Goal: Task Accomplishment & Management: Use online tool/utility

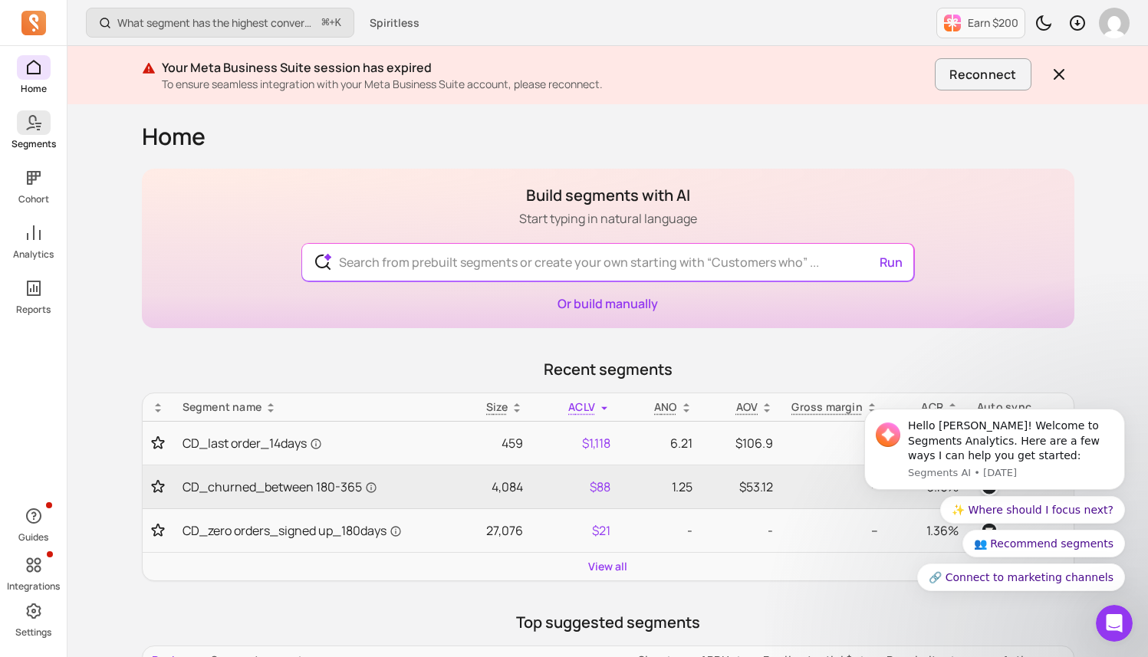
click at [26, 136] on link "Segments" at bounding box center [33, 130] width 67 height 40
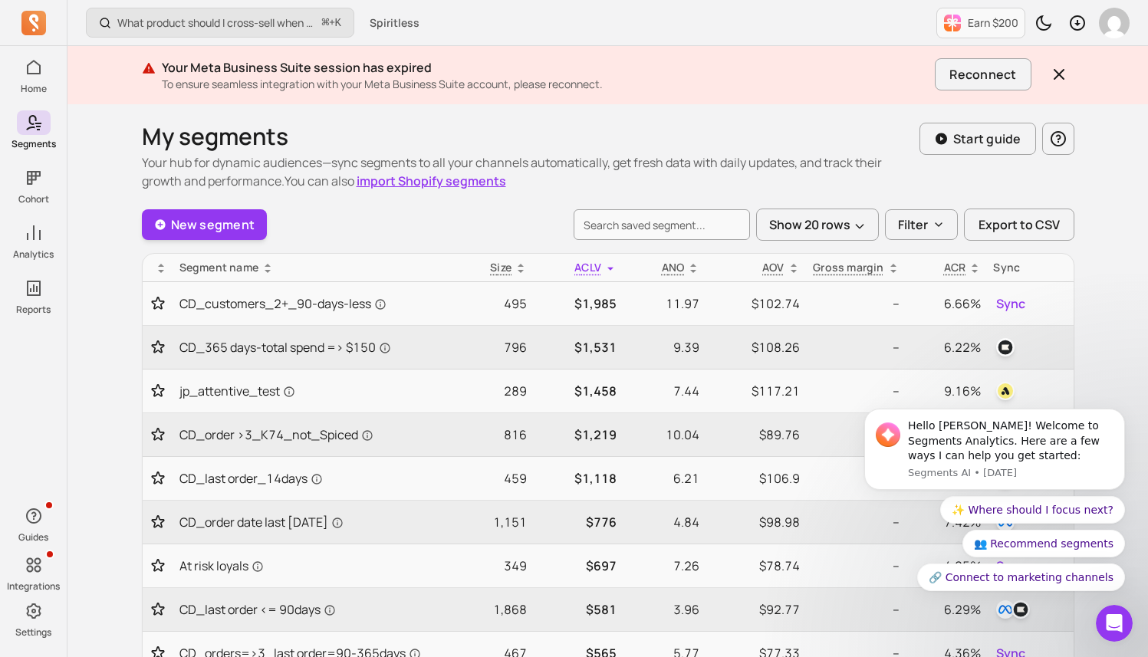
click at [1107, 629] on icon "Open Intercom Messenger" at bounding box center [1114, 623] width 25 height 25
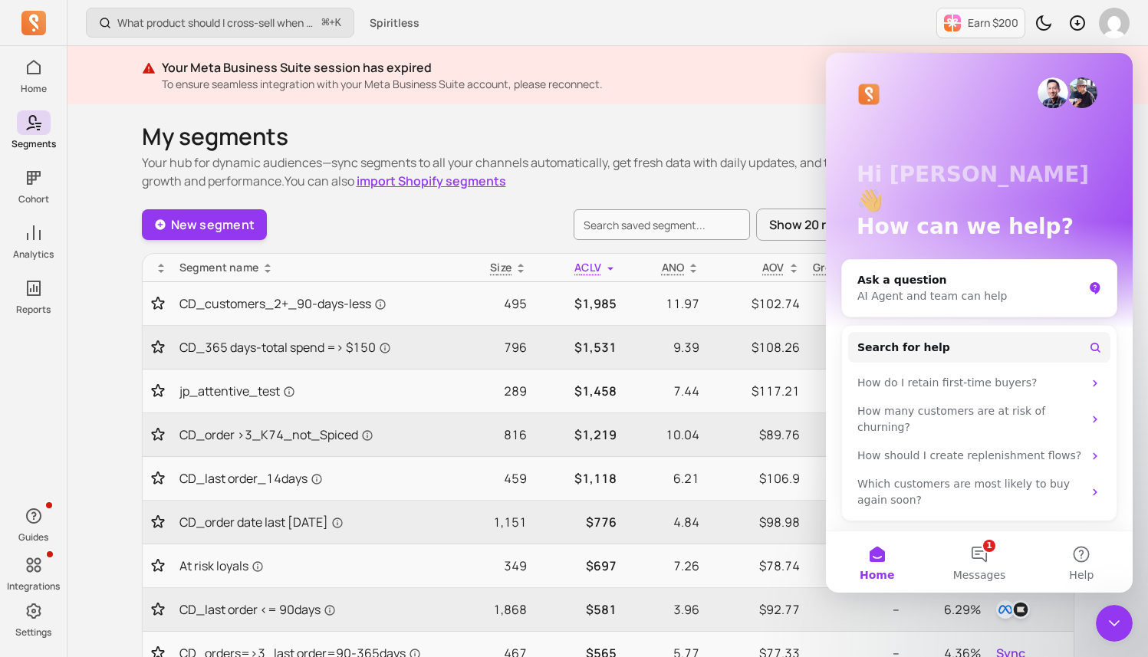
click at [1109, 629] on icon "Close Intercom Messenger" at bounding box center [1114, 623] width 18 height 18
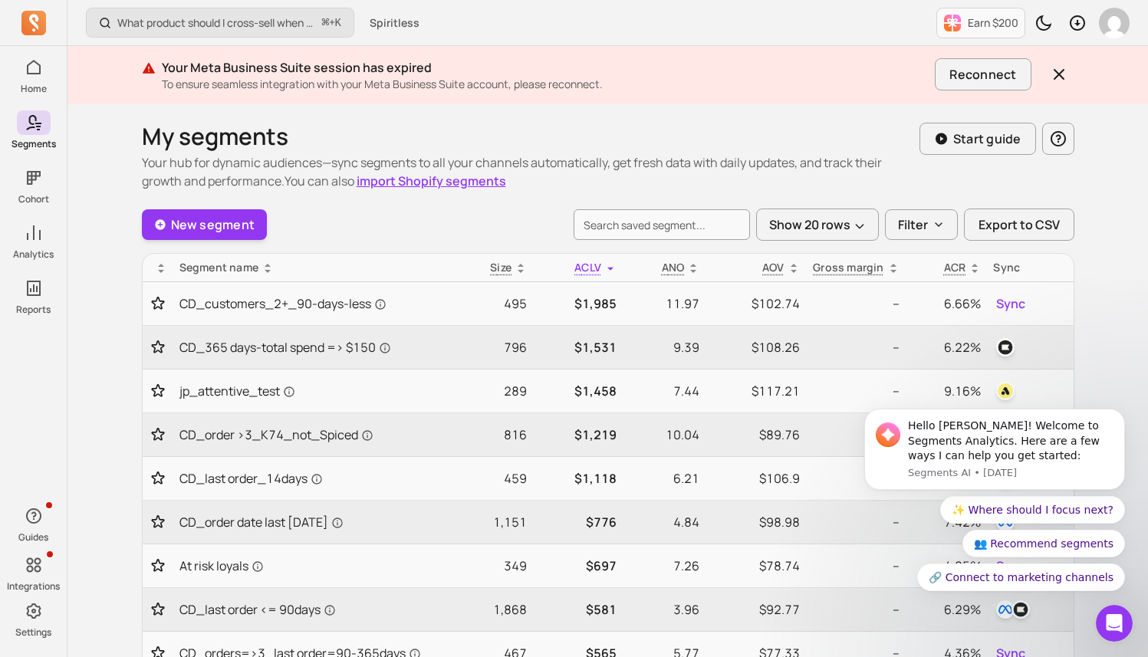
scroll to position [160, 0]
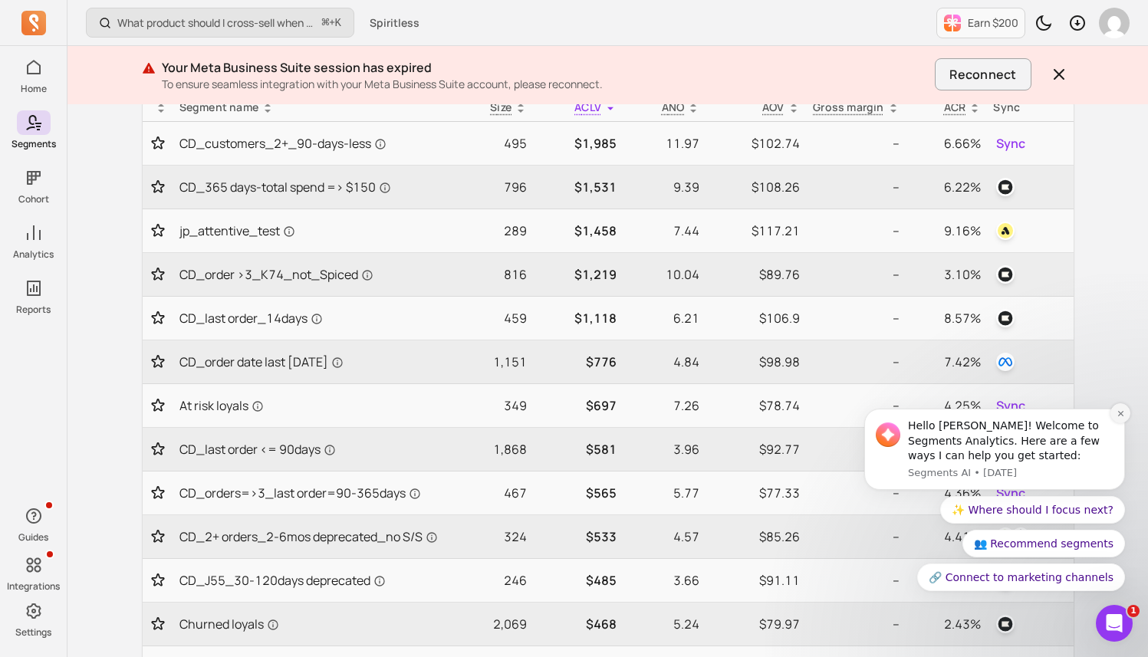
click at [1120, 414] on icon "Dismiss notification" at bounding box center [1120, 413] width 8 height 8
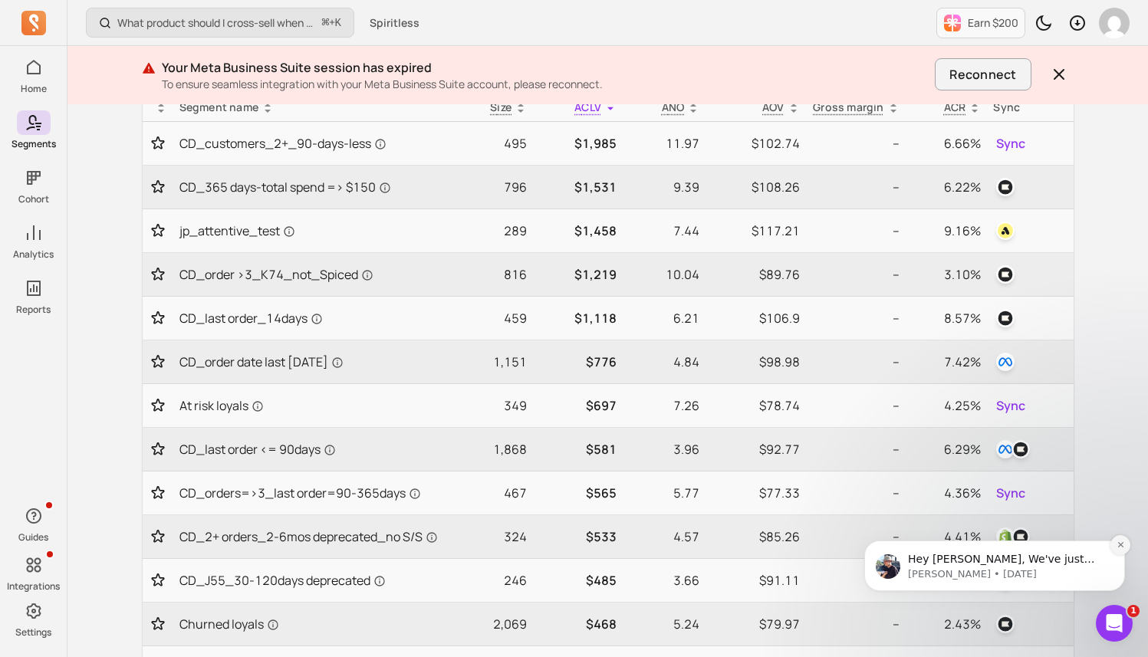
click at [1126, 547] on button "Dismiss notification" at bounding box center [1120, 545] width 20 height 20
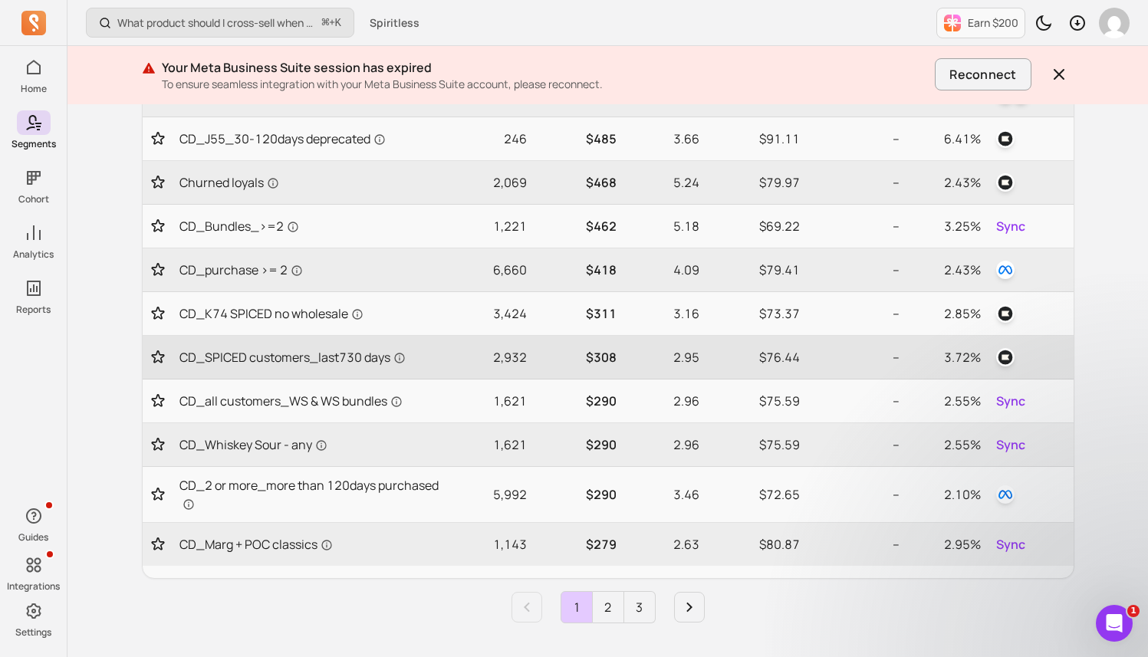
scroll to position [606, 0]
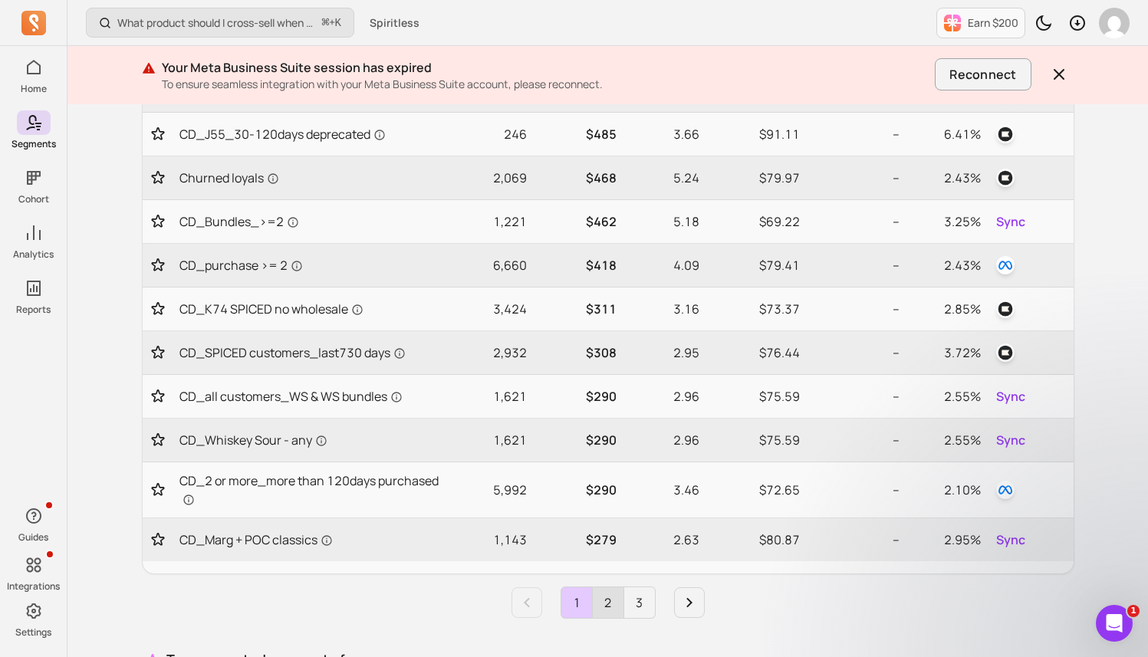
click at [602, 606] on link "2" at bounding box center [608, 602] width 31 height 31
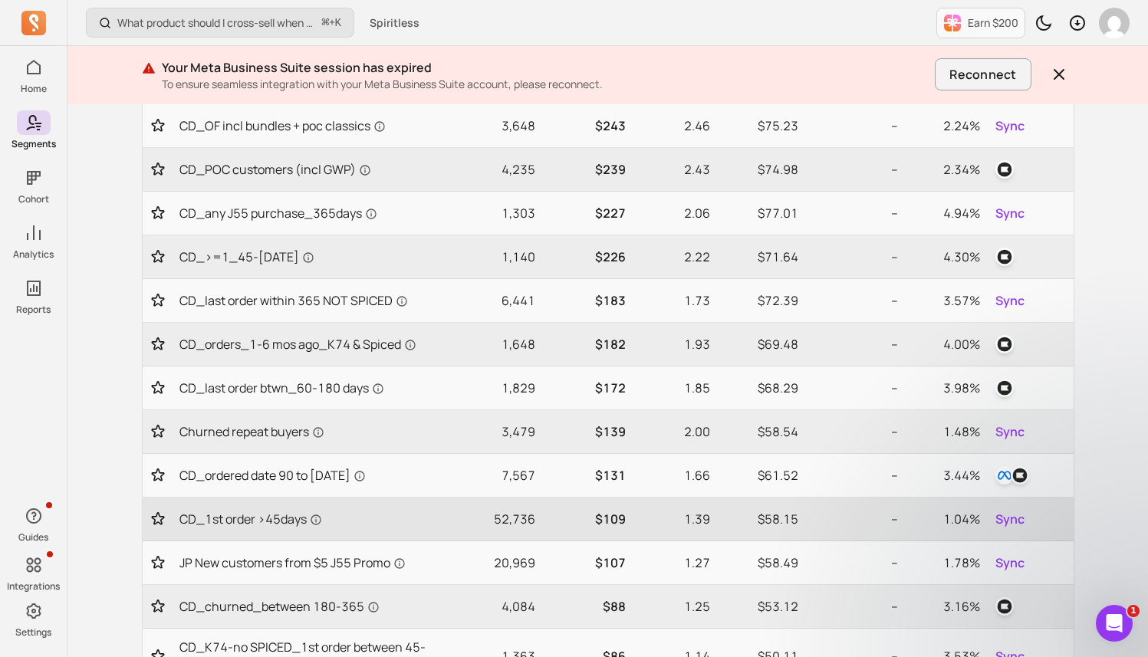
scroll to position [301, 0]
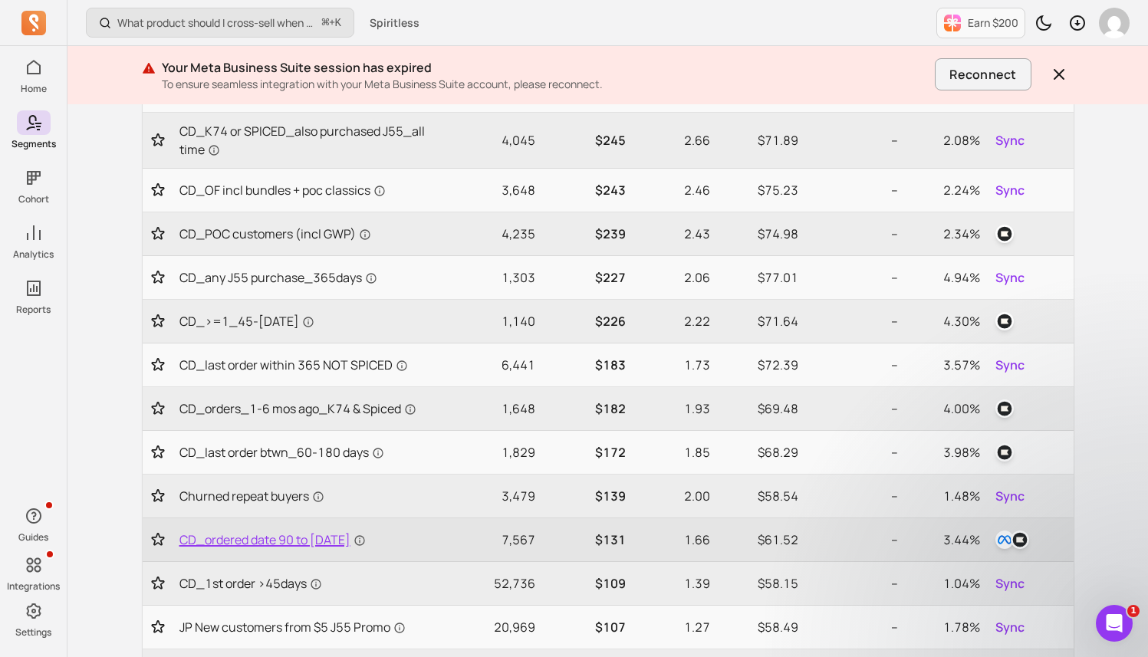
click at [366, 543] on span "CD_ordered date 90 to [DATE]" at bounding box center [272, 540] width 186 height 18
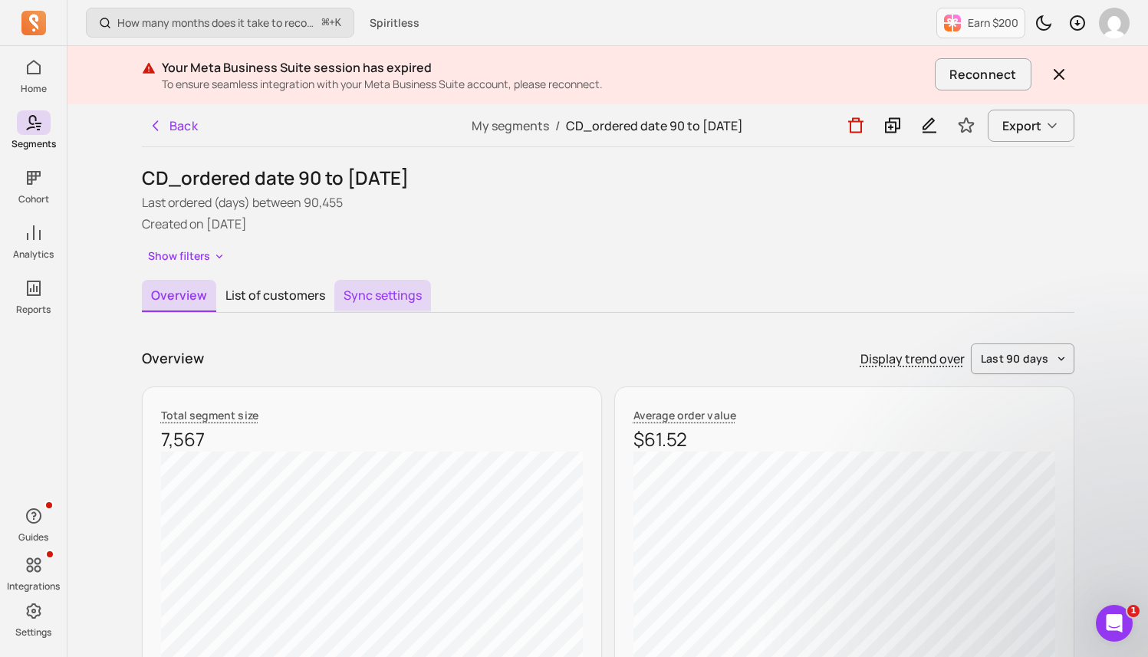
click at [369, 307] on button "Sync settings" at bounding box center [382, 296] width 97 height 32
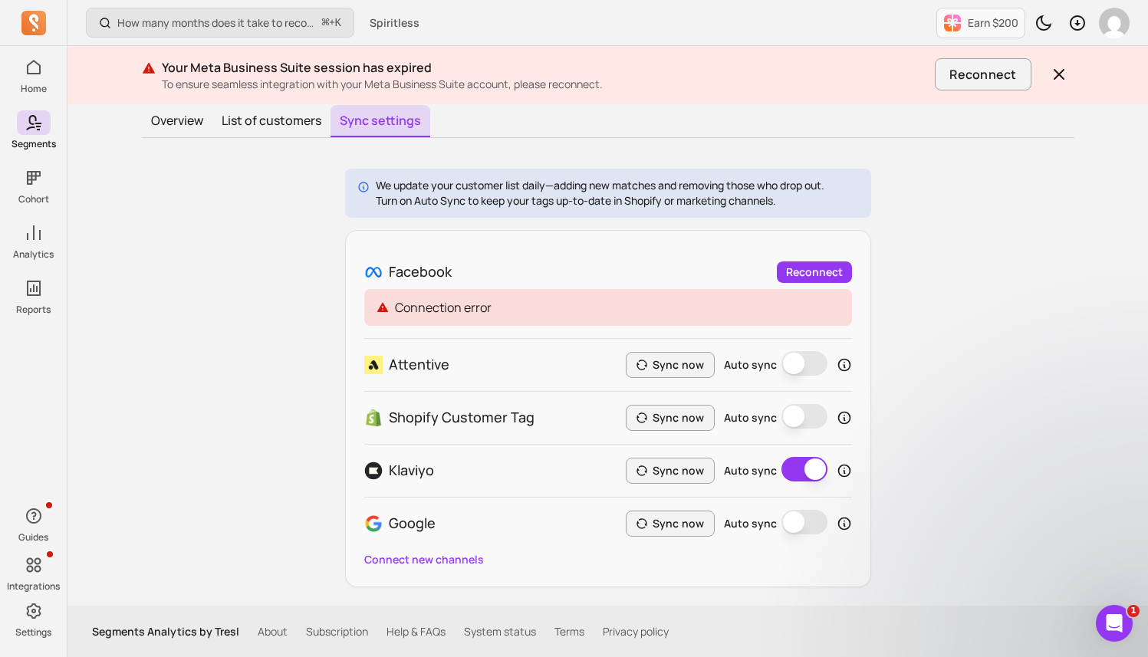
scroll to position [176, 0]
click at [682, 472] on button "Sync now" at bounding box center [670, 470] width 89 height 26
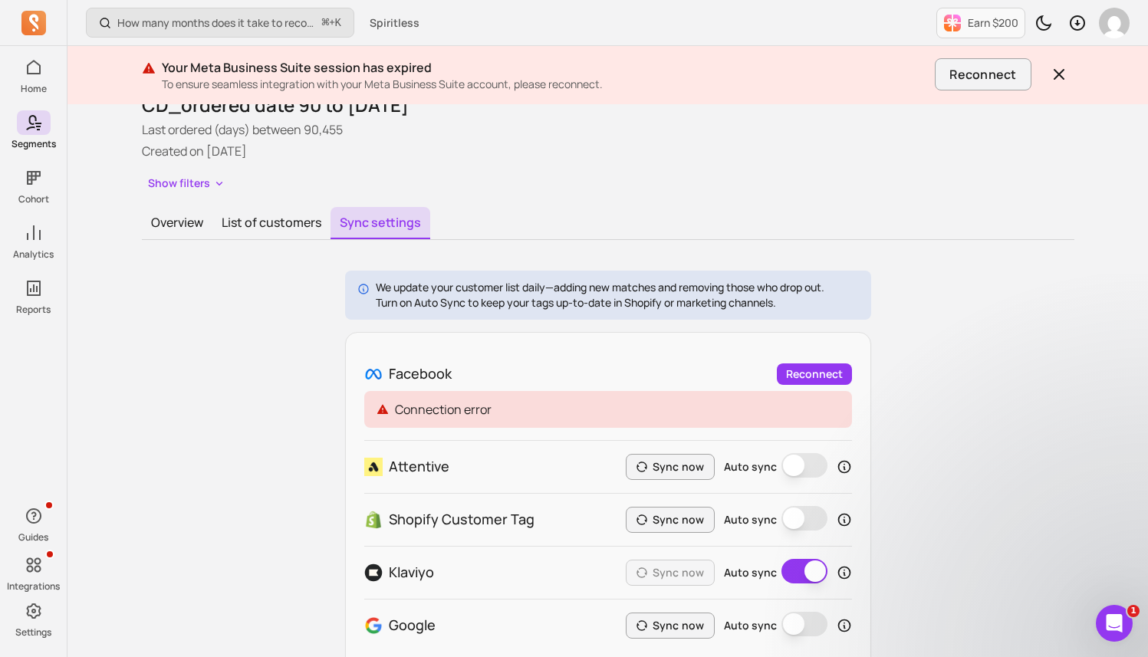
scroll to position [0, 0]
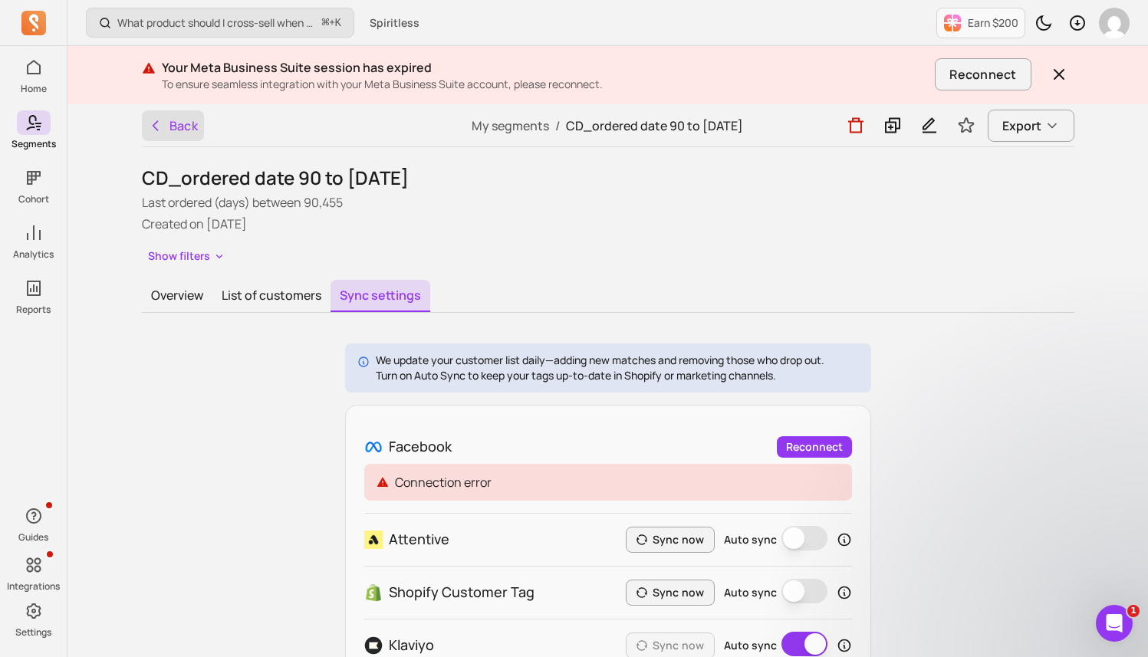
click at [169, 130] on button "Back" at bounding box center [173, 125] width 63 height 31
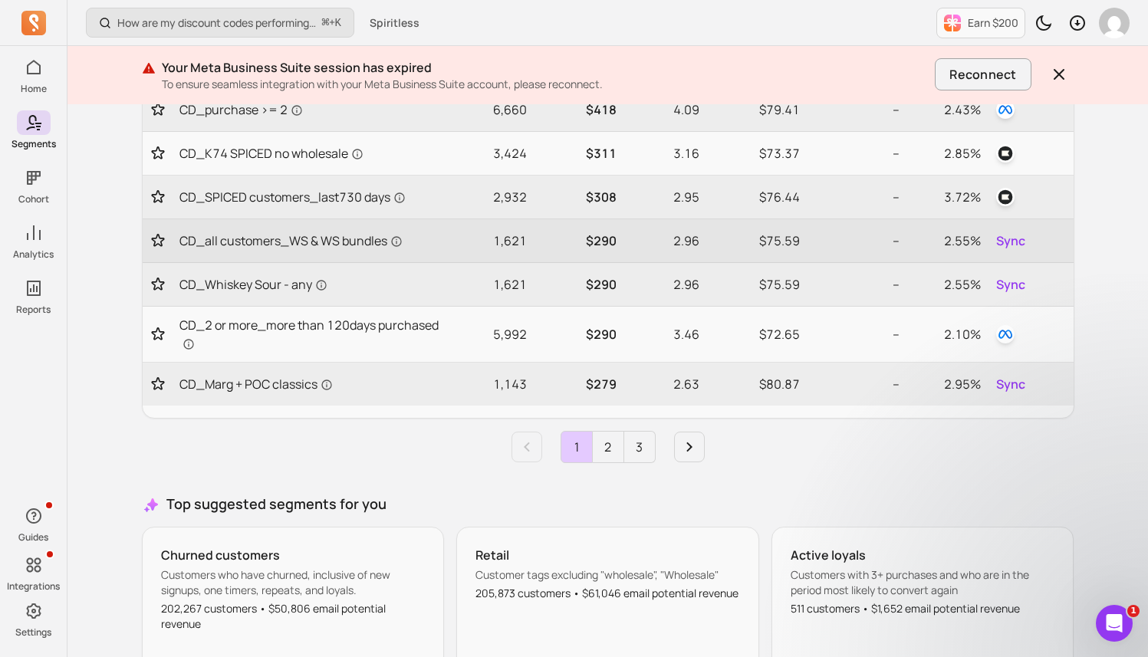
scroll to position [767, 0]
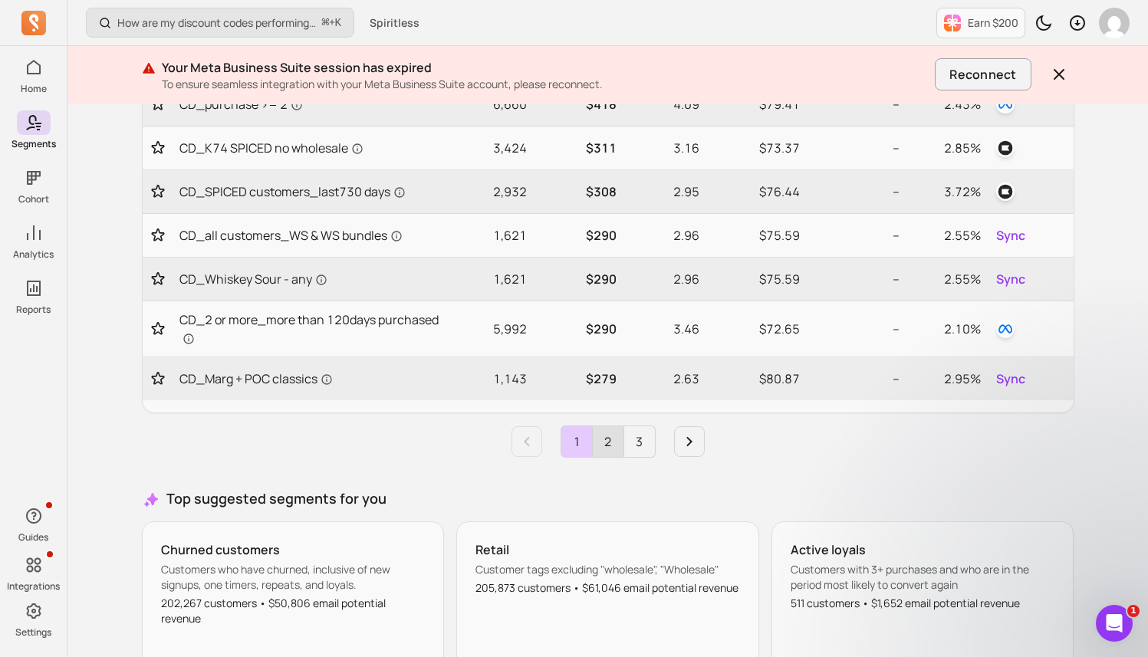
click at [601, 452] on link "2" at bounding box center [608, 441] width 31 height 31
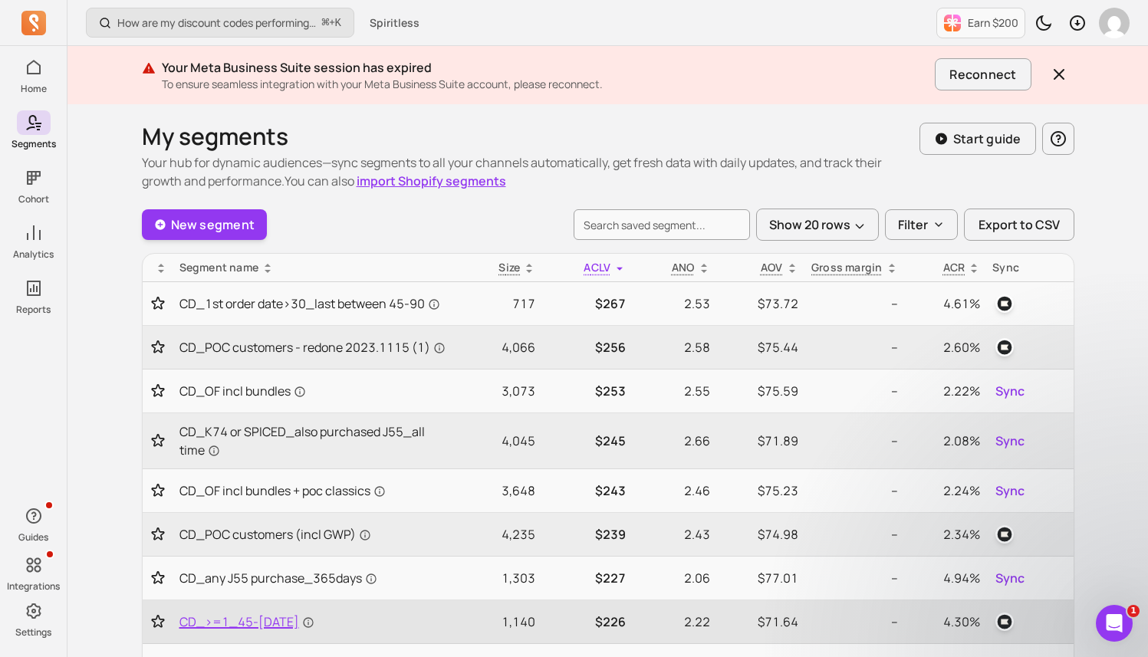
scroll to position [3, 0]
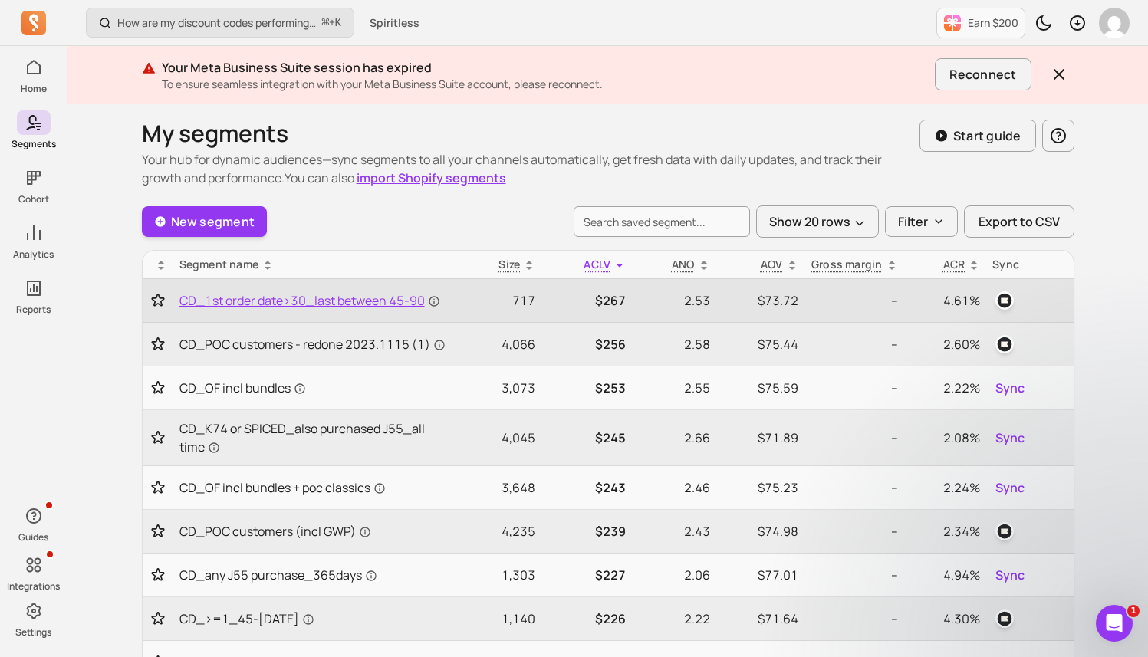
click at [409, 304] on span "CD_1st order date>30_last between 45-90" at bounding box center [309, 300] width 261 height 18
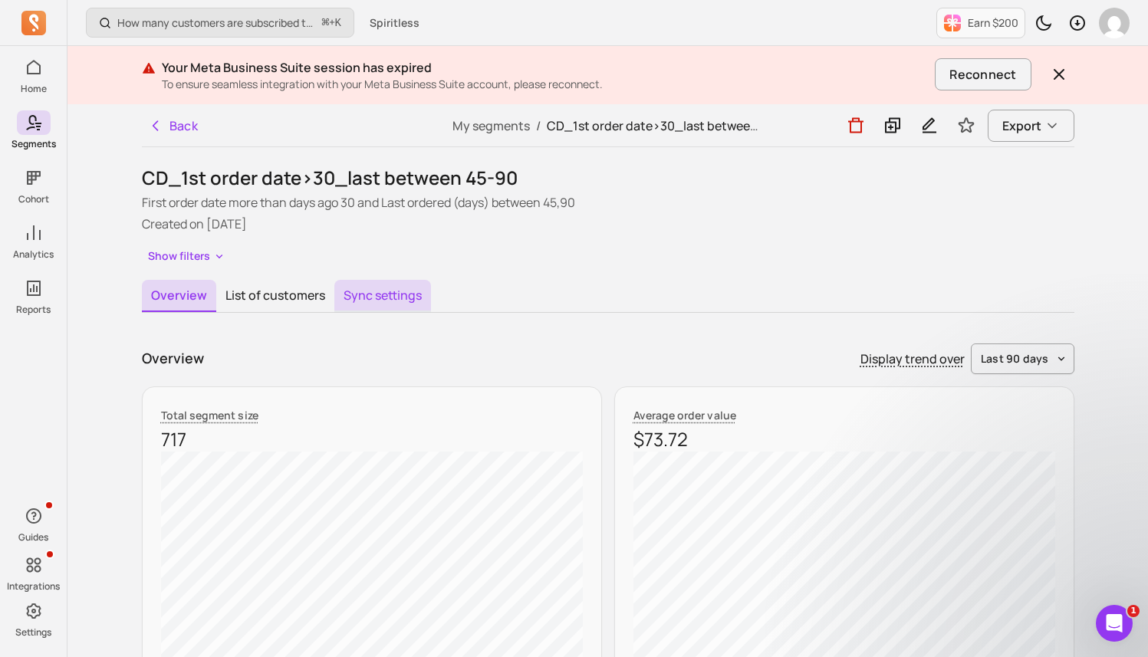
click at [409, 302] on button "Sync settings" at bounding box center [382, 296] width 97 height 32
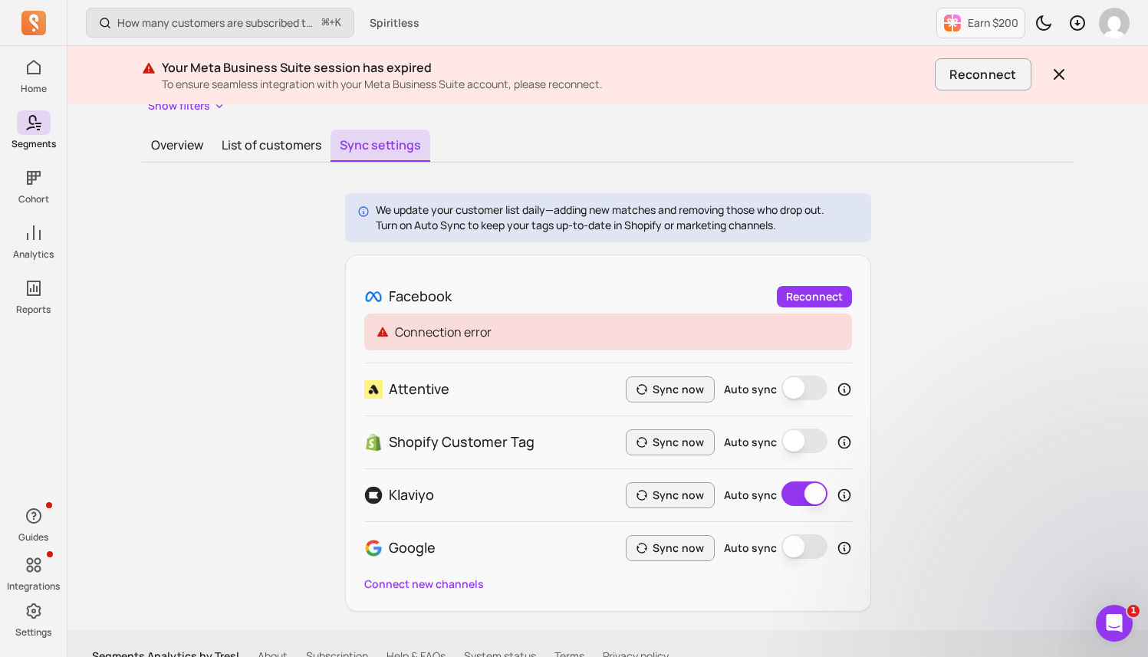
scroll to position [152, 0]
click at [670, 499] on button "Sync now" at bounding box center [670, 494] width 89 height 26
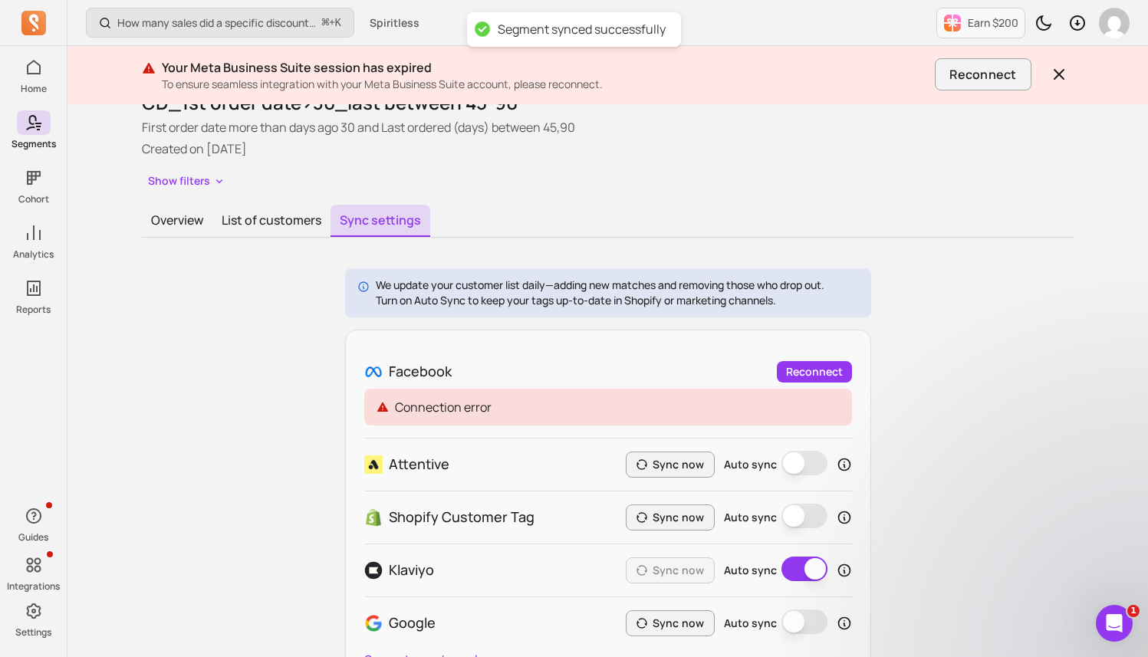
scroll to position [0, 0]
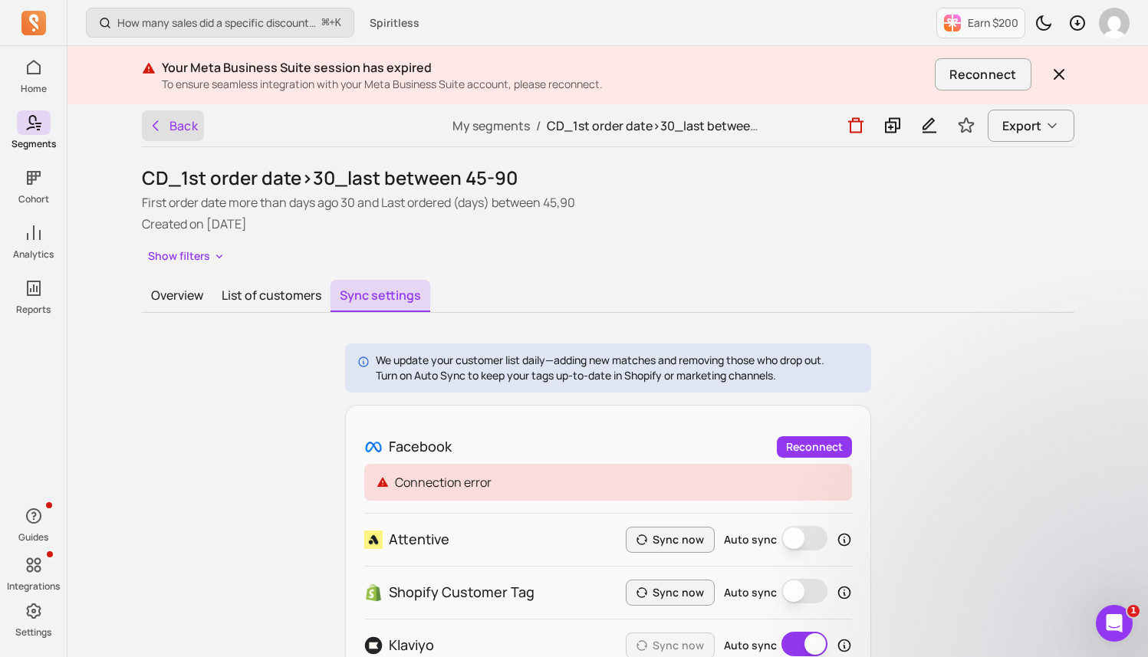
click at [192, 124] on button "Back" at bounding box center [173, 125] width 63 height 31
